Goal: Task Accomplishment & Management: Use online tool/utility

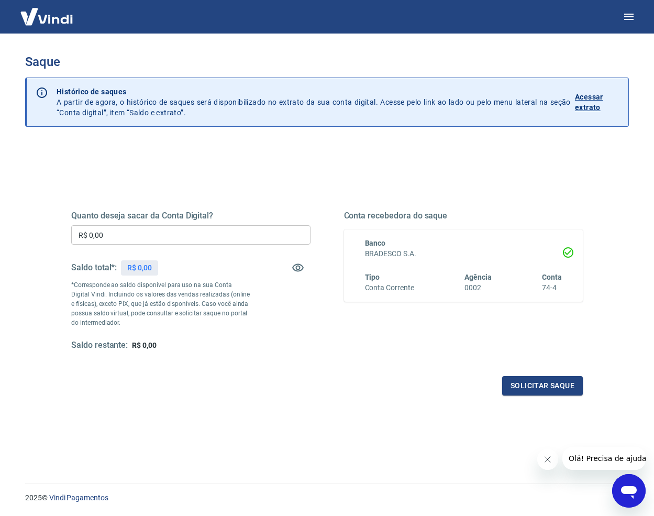
click at [156, 238] on input "R$ 0,00" at bounding box center [190, 234] width 239 height 19
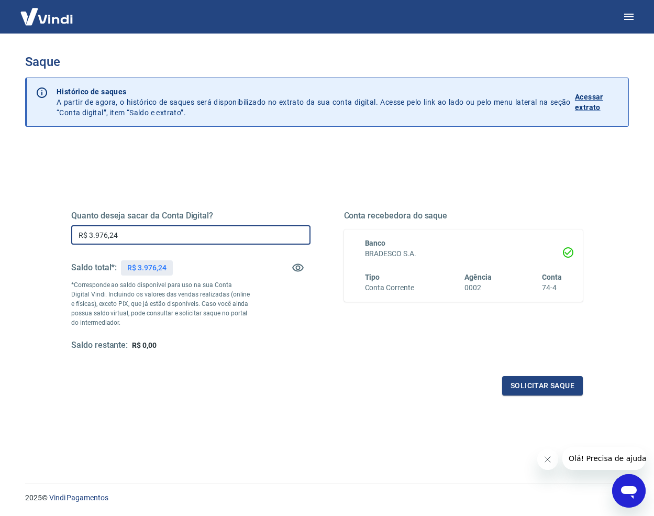
click at [114, 230] on input "R$ 3.976,24" at bounding box center [190, 234] width 239 height 19
drag, startPoint x: 135, startPoint y: 231, endPoint x: 68, endPoint y: 224, distance: 68.0
click at [68, 224] on div "Quanto deseja sacar da Conta Digital? R$ 3.976,24 ​ Saldo total*: R$ 3.976,24 *…" at bounding box center [327, 286] width 537 height 244
click at [531, 387] on button "Solicitar saque" at bounding box center [542, 385] width 81 height 19
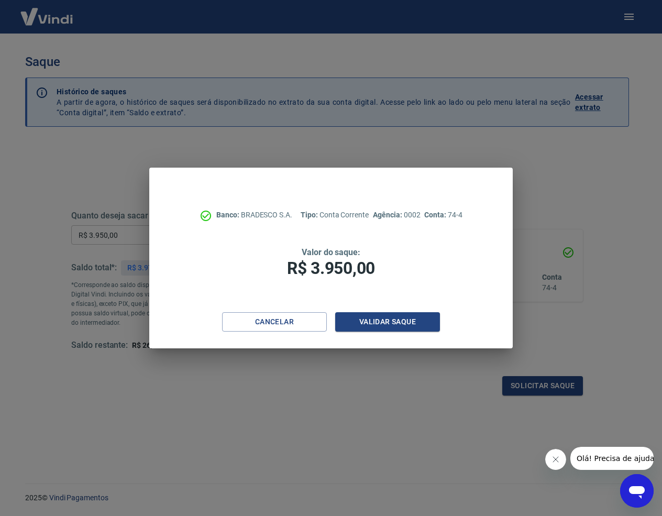
click at [577, 332] on div "Banco: BRADESCO S.A. Tipo: Conta Corrente Agência: 0002 Conta: 74-4 Valor do sa…" at bounding box center [331, 258] width 662 height 516
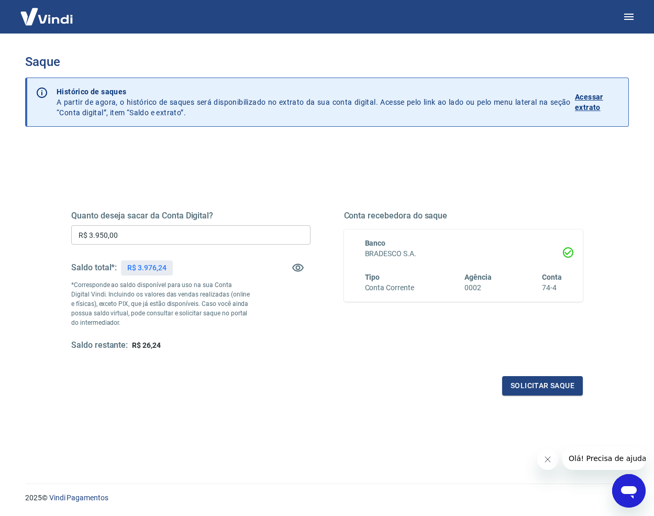
click at [98, 234] on input "R$ 3.950,00" at bounding box center [190, 234] width 239 height 19
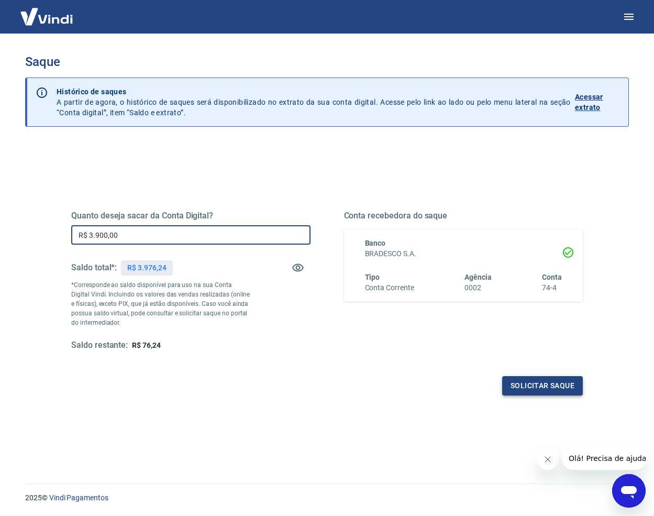
type input "R$ 3.900,00"
click at [540, 387] on button "Solicitar saque" at bounding box center [542, 385] width 81 height 19
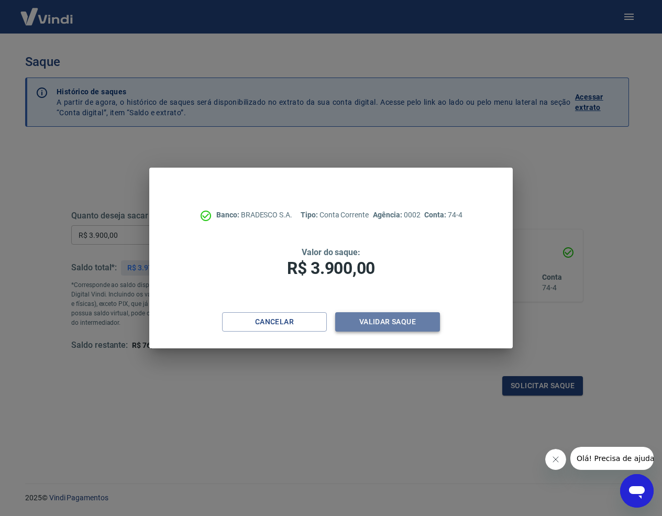
click at [419, 325] on button "Validar saque" at bounding box center [387, 321] width 105 height 19
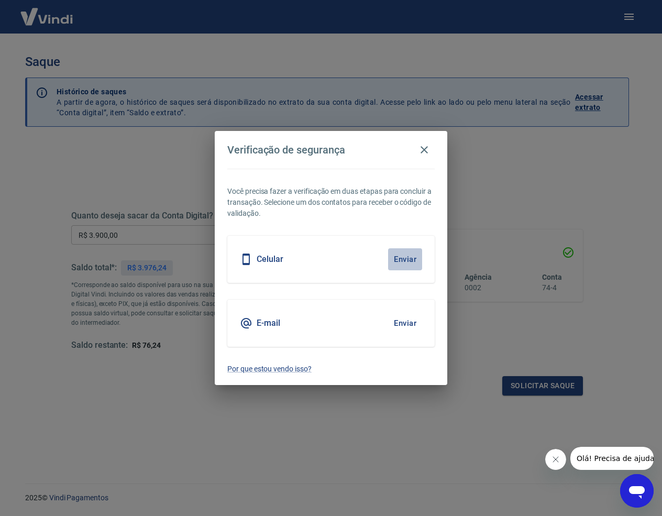
click at [397, 257] on button "Enviar" at bounding box center [405, 259] width 34 height 22
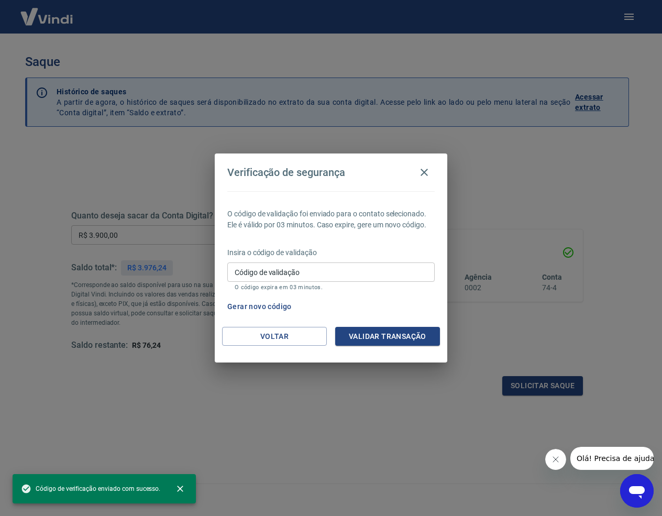
click at [351, 269] on input "Código de validação" at bounding box center [330, 271] width 207 height 19
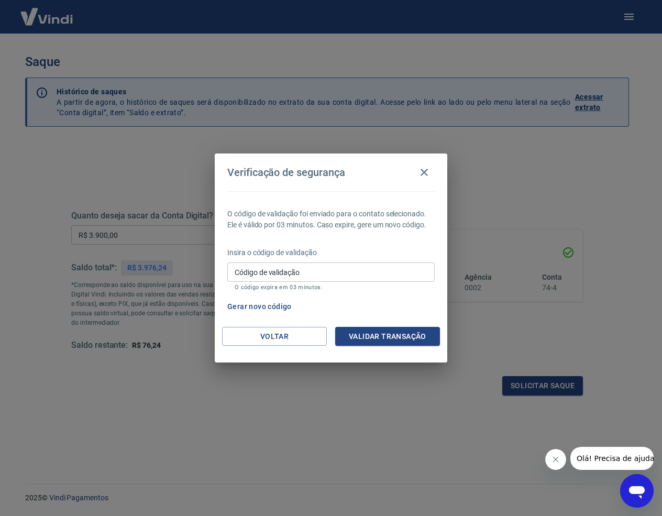
click at [318, 270] on input "Código de validação" at bounding box center [330, 271] width 207 height 19
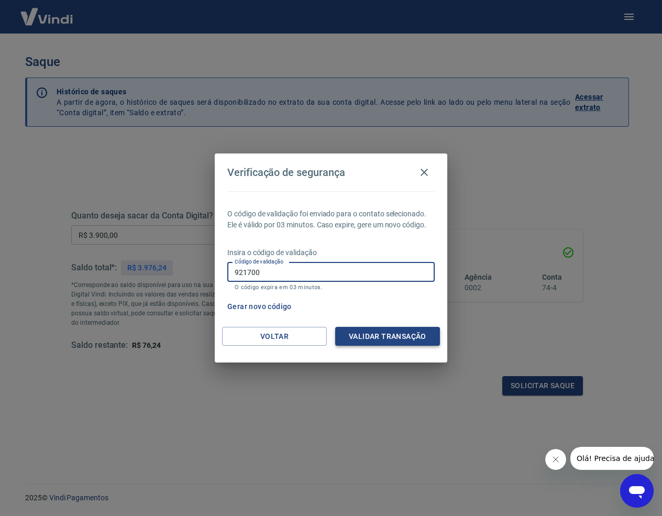
type input "921700"
click at [360, 329] on button "Validar transação" at bounding box center [387, 336] width 105 height 19
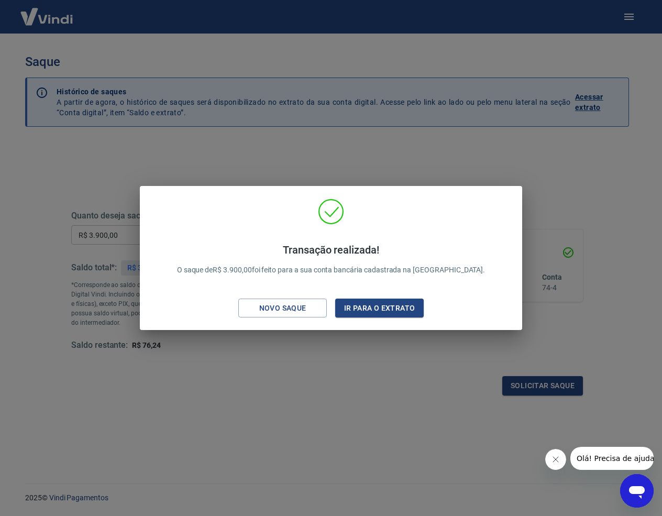
click at [458, 79] on div "Transação realizada! O saque de R$ 3.900,00 foi feito para a sua conta bancária…" at bounding box center [331, 258] width 662 height 516
